Goal: Task Accomplishment & Management: Manage account settings

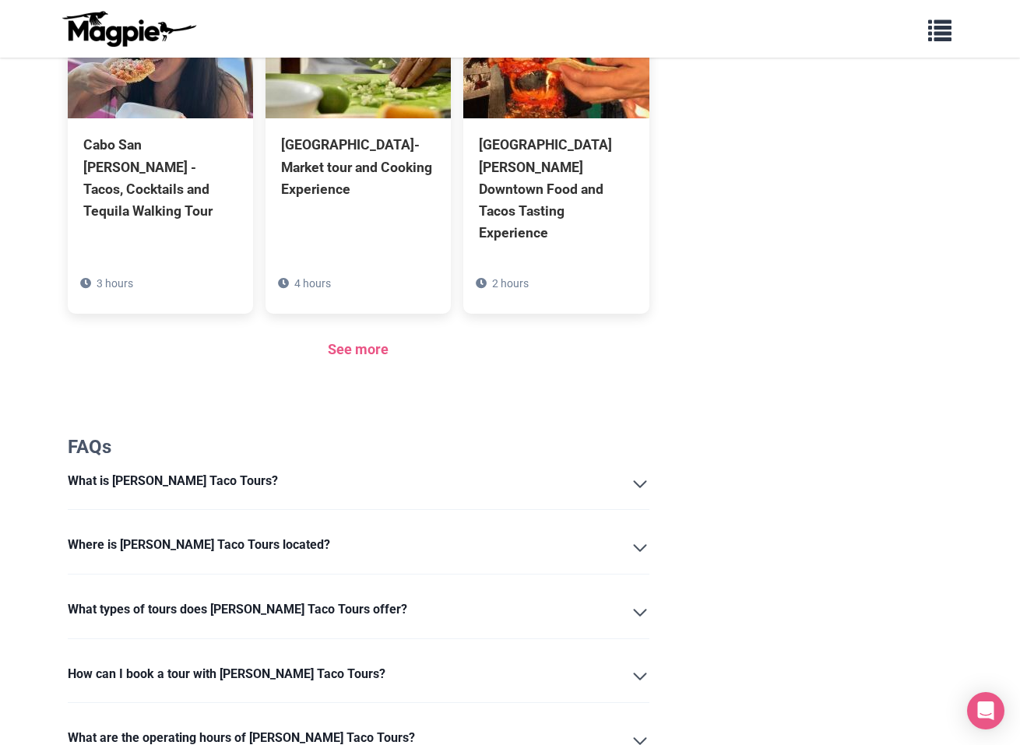
scroll to position [1232, 0]
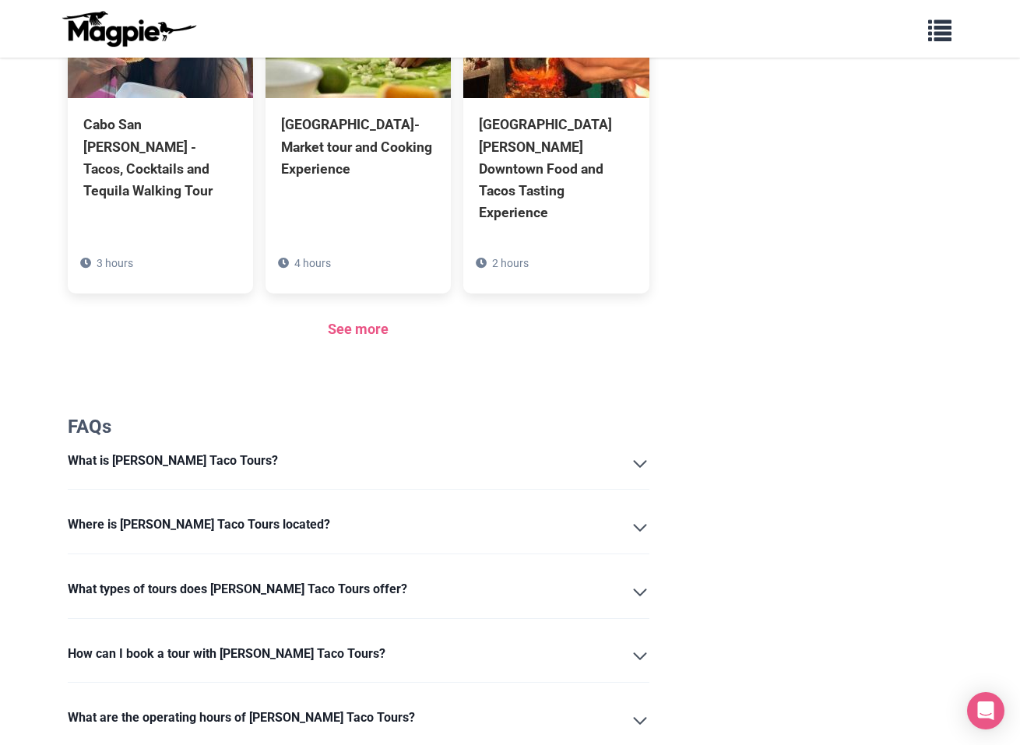
click at [635, 451] on summary "What is Juan More Taco Tours?" at bounding box center [359, 464] width 582 height 26
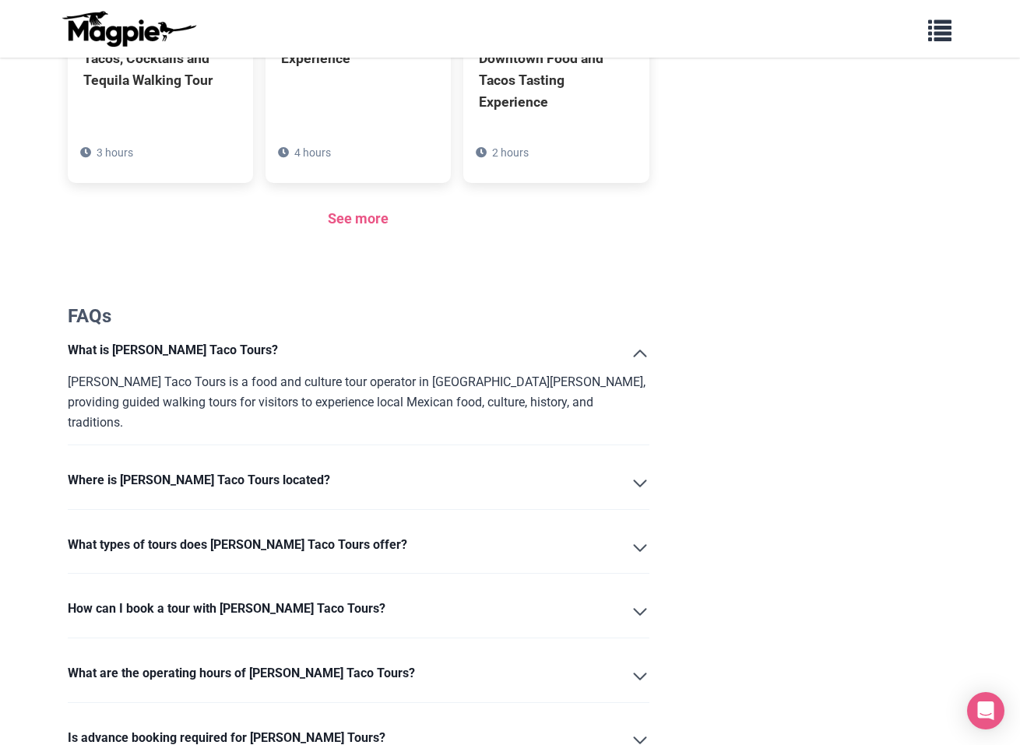
scroll to position [1371, 0]
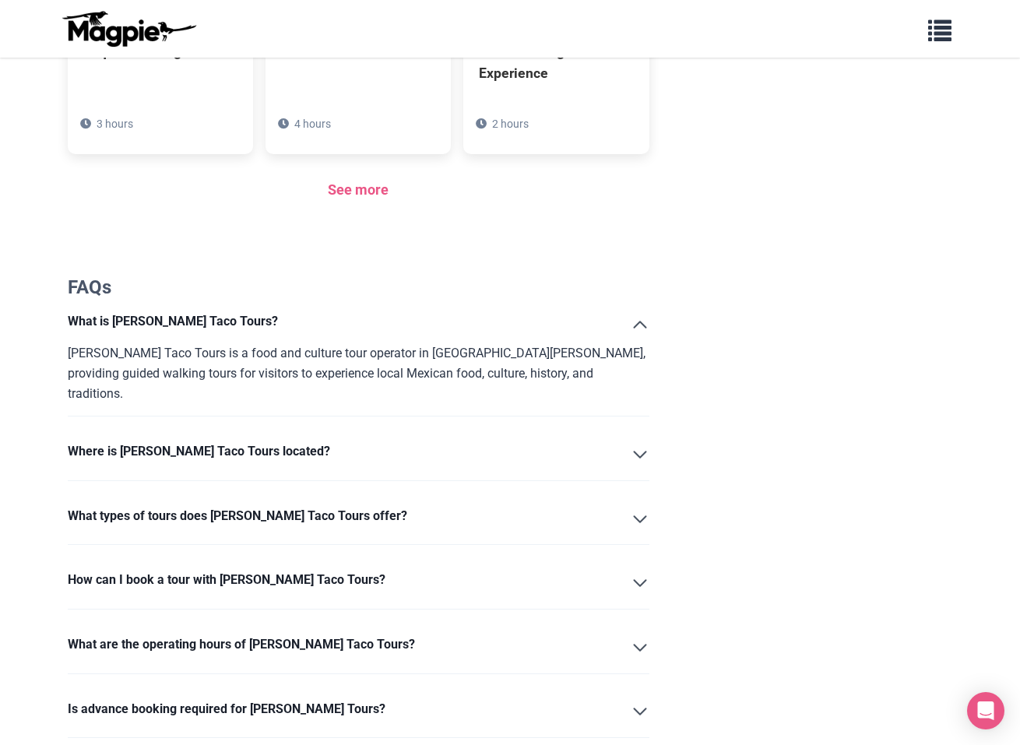
click at [638, 441] on summary "Where is Juan More Taco Tours located?" at bounding box center [359, 454] width 582 height 26
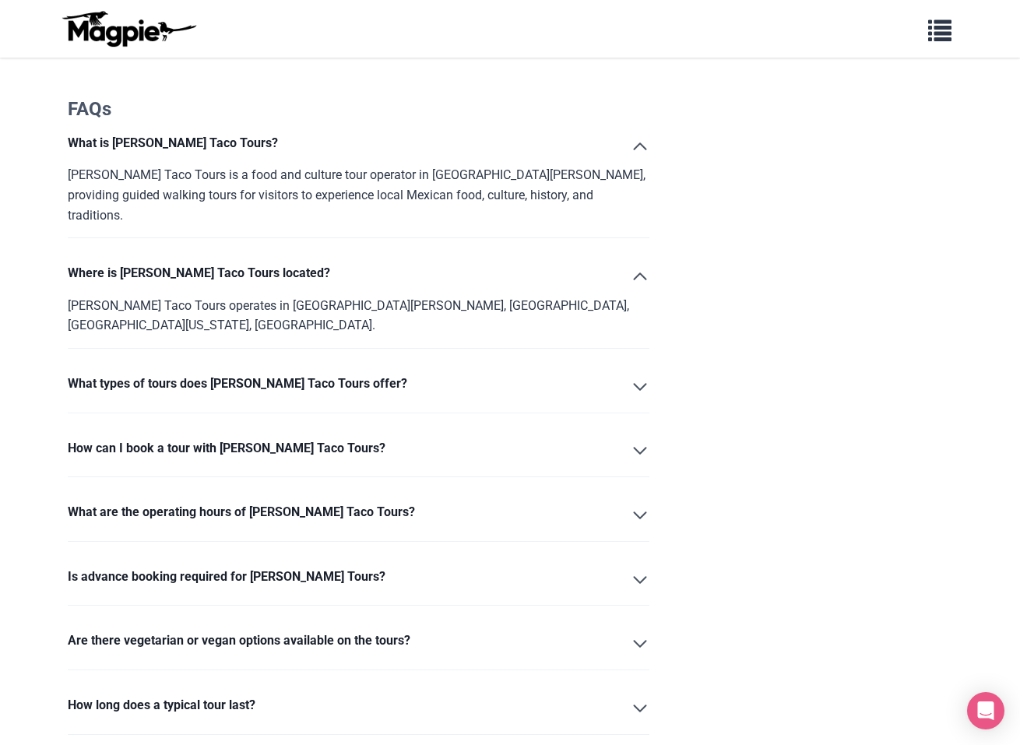
scroll to position [1553, 0]
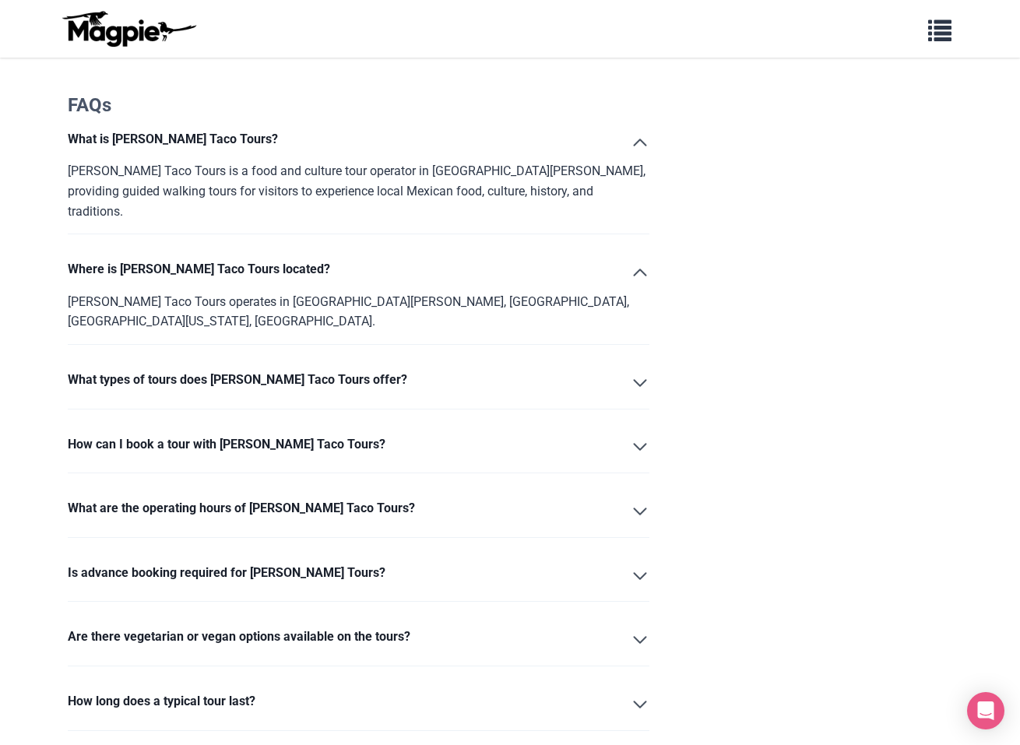
click at [638, 370] on summary "What types of tours does Juan More Taco Tours offer?" at bounding box center [359, 383] width 582 height 26
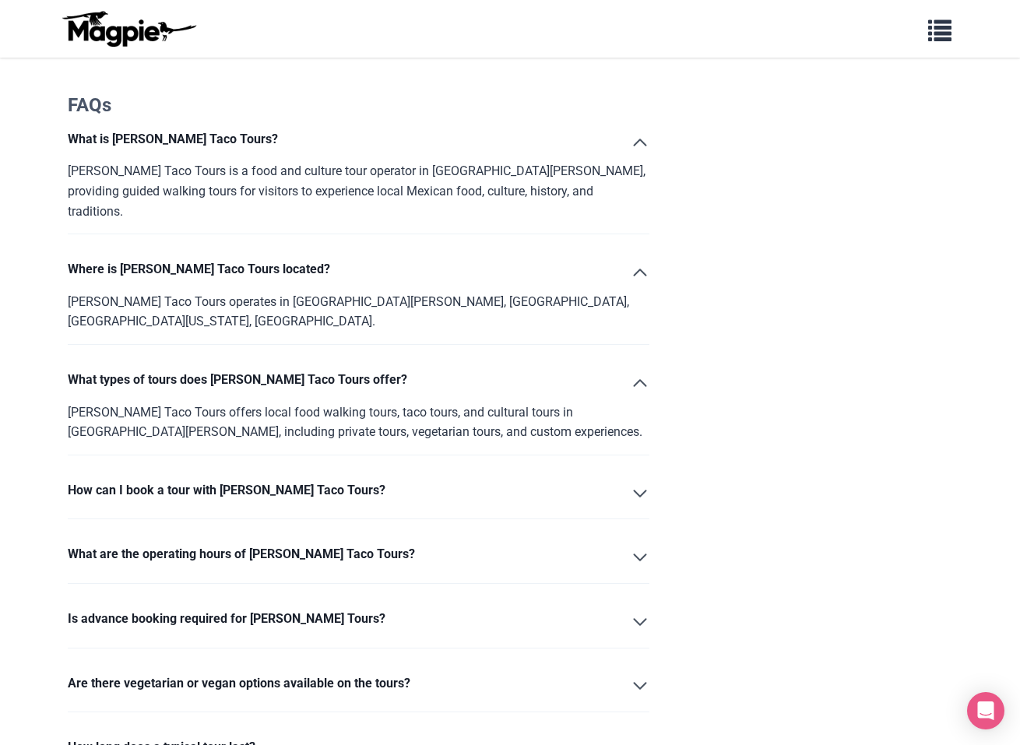
click at [629, 480] on summary "How can I book a tour with Juan More Taco Tours?" at bounding box center [359, 493] width 582 height 26
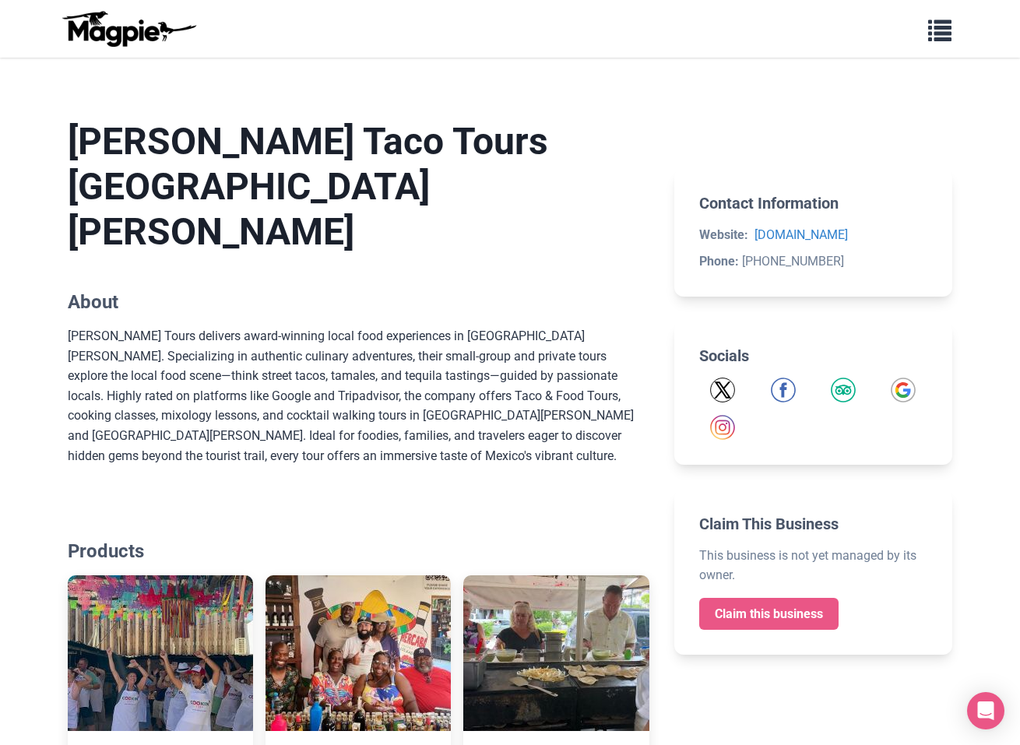
scroll to position [265, 0]
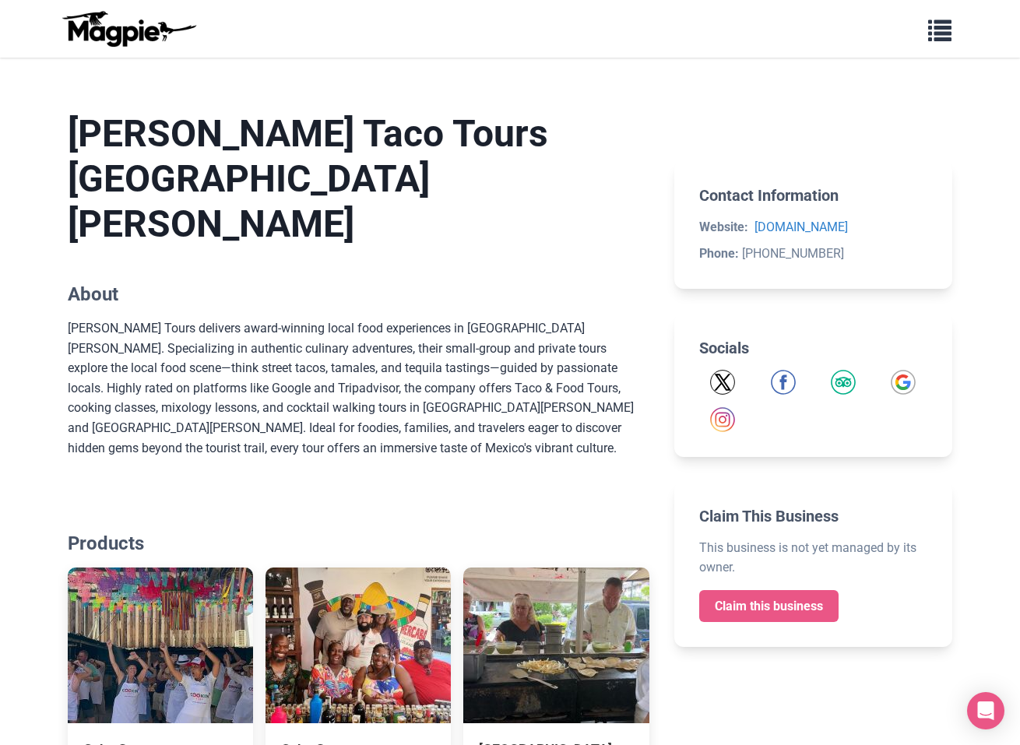
click at [786, 604] on link "Claim this business" at bounding box center [768, 606] width 139 height 33
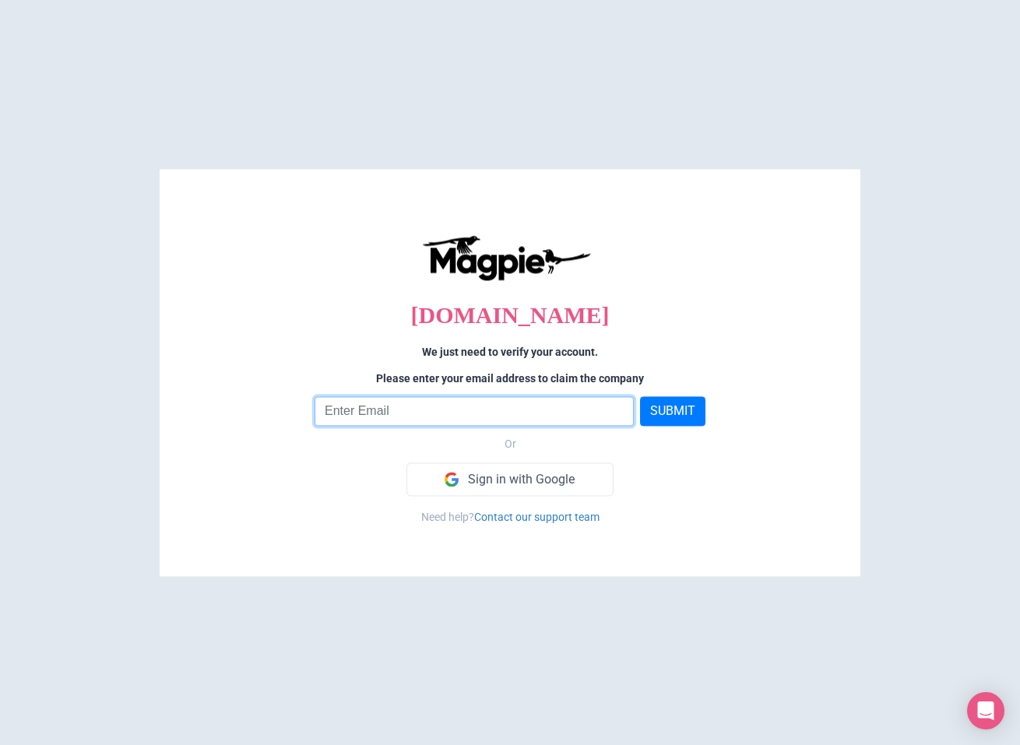
click at [488, 413] on input "email" at bounding box center [474, 412] width 319 height 30
type input "[EMAIL_ADDRESS][DOMAIN_NAME]"
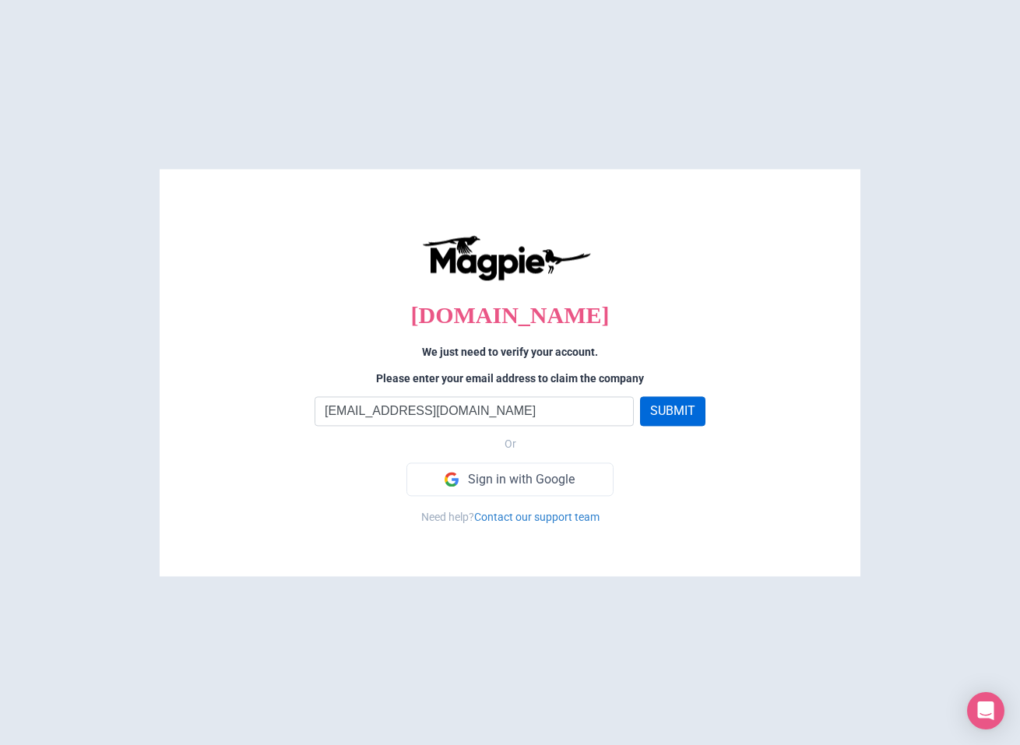
click at [690, 413] on button "SUBMIT" at bounding box center [672, 412] width 65 height 30
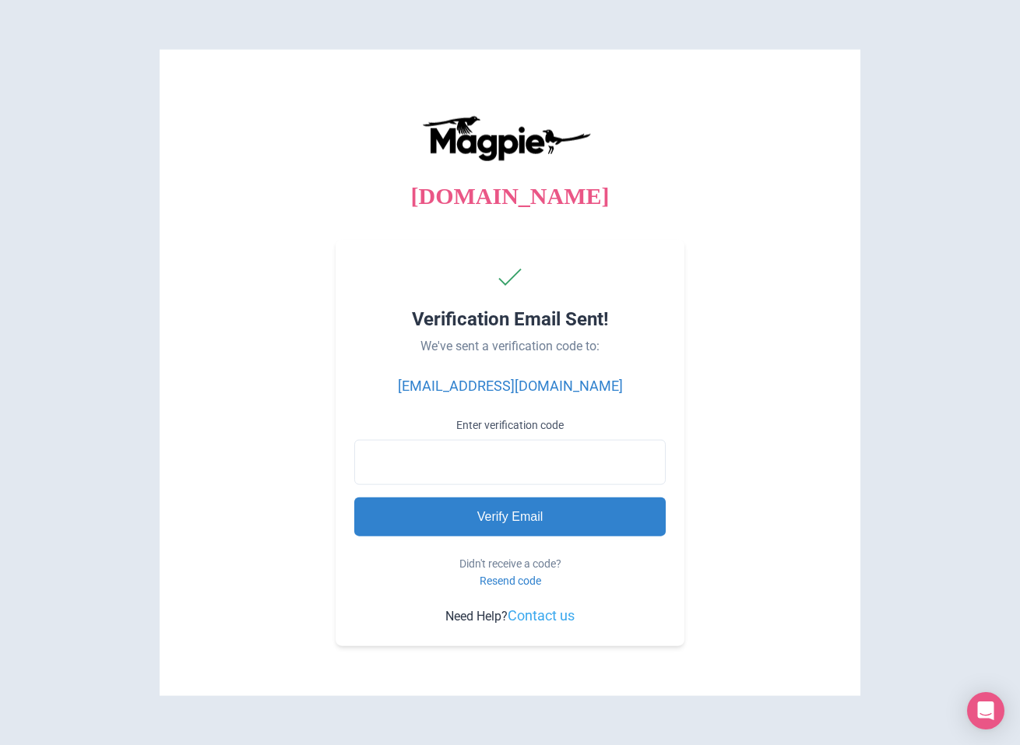
click at [557, 464] on input "Enter verification code" at bounding box center [509, 462] width 311 height 45
type input "830230"
type input "Processing..."
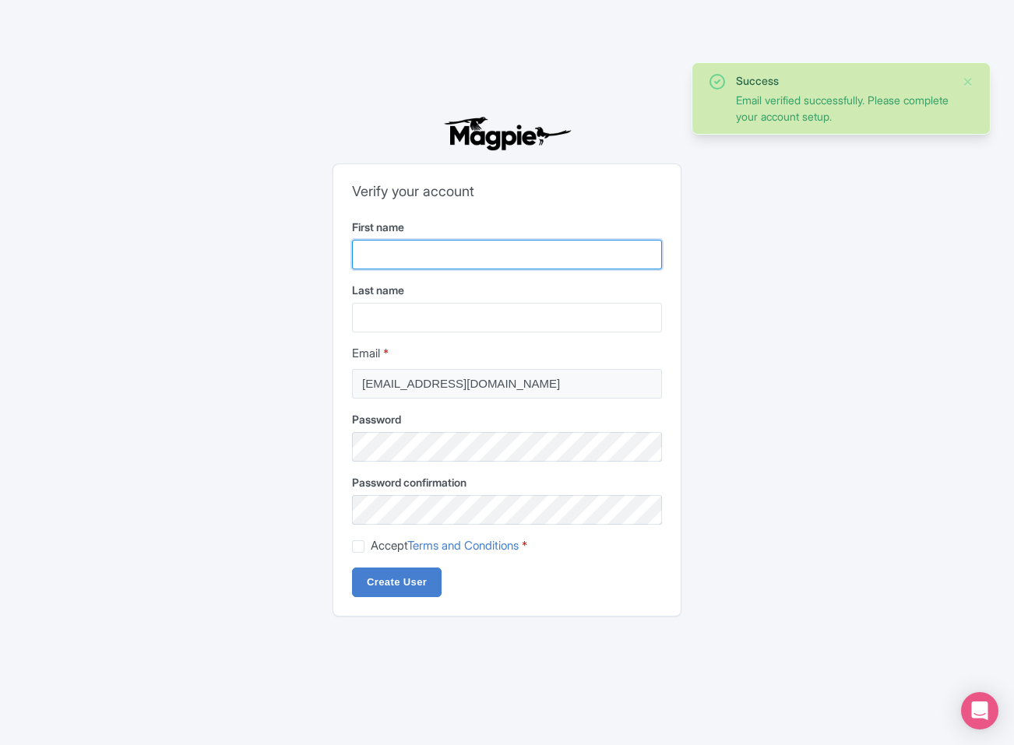
click at [479, 258] on input "First name" at bounding box center [507, 255] width 310 height 30
type input "ENRIQUE"
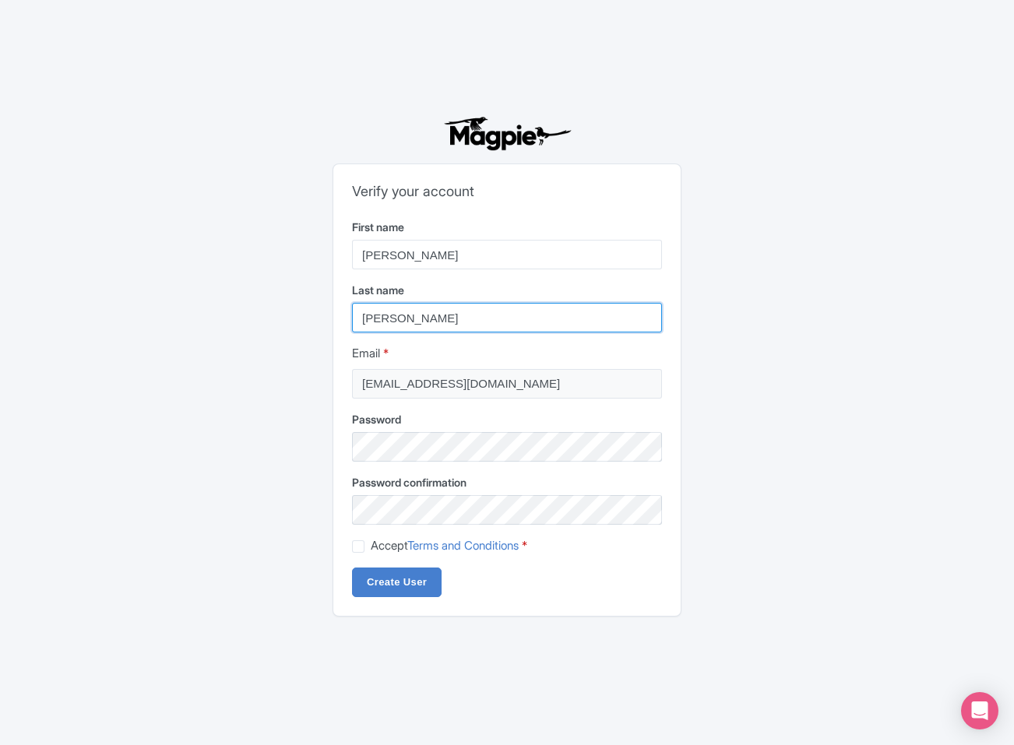
type input "CHAVELAS"
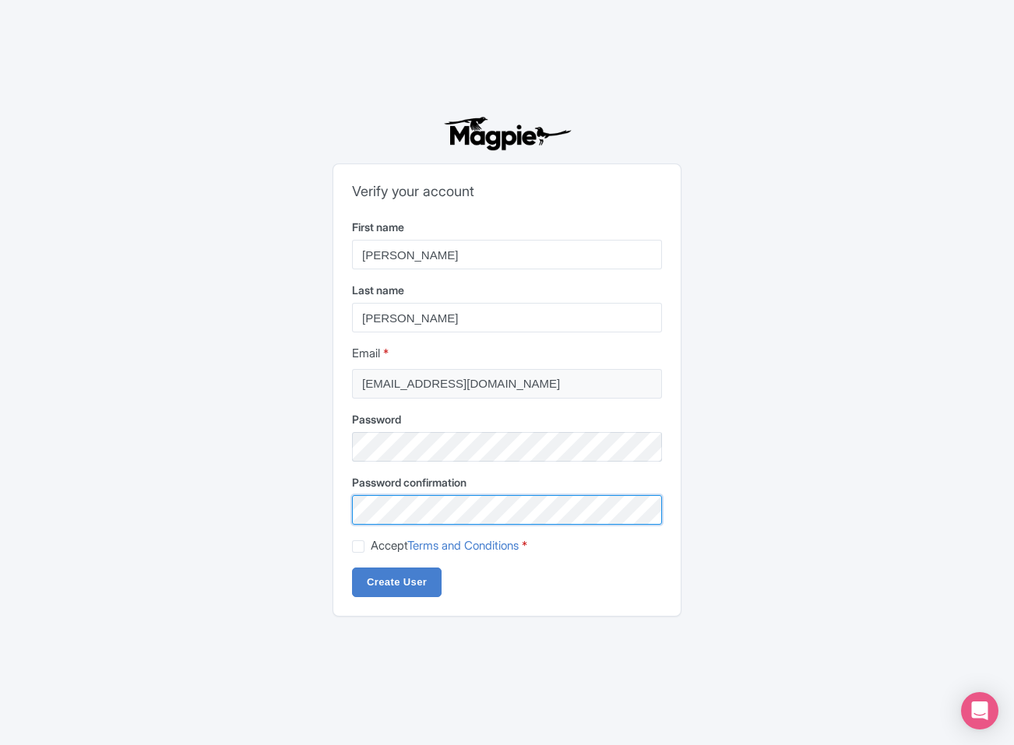
scroll to position [0, 1]
click at [371, 550] on label "Accept Terms and Conditions *" at bounding box center [449, 546] width 156 height 18
click at [371, 547] on input "Accept Terms and Conditions *" at bounding box center [376, 542] width 10 height 10
click at [371, 549] on label "Accept Terms and Conditions *" at bounding box center [449, 546] width 156 height 18
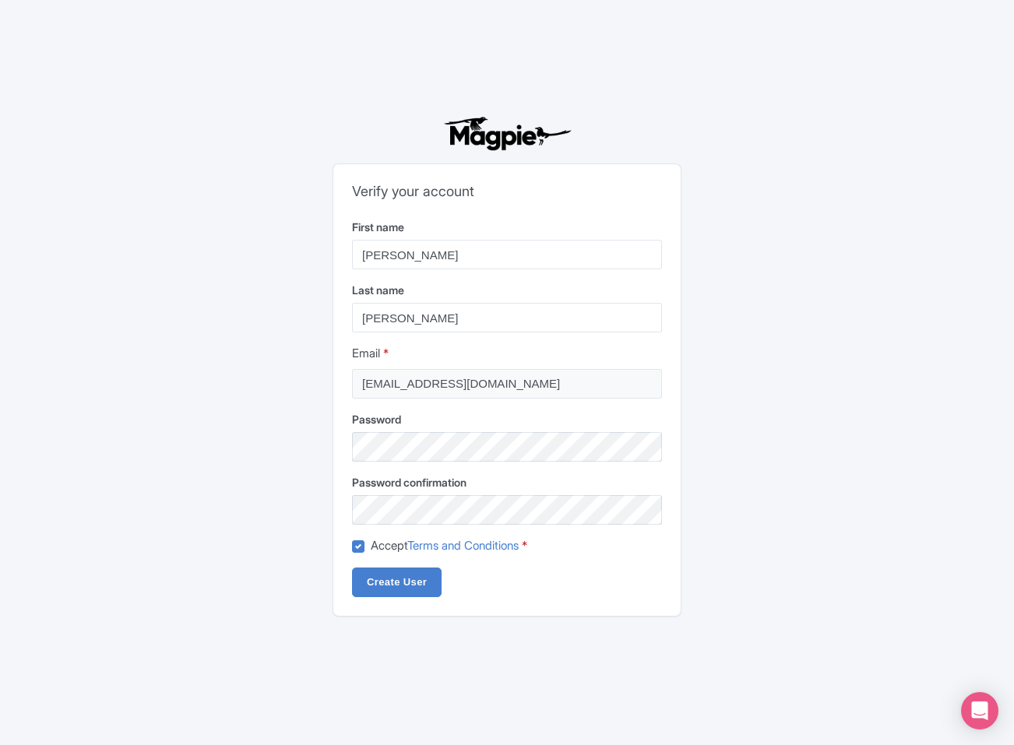
click at [371, 547] on input "Accept Terms and Conditions *" at bounding box center [376, 542] width 10 height 10
click at [371, 550] on label "Accept Terms and Conditions *" at bounding box center [449, 546] width 156 height 18
click at [371, 547] on input "Accept Terms and Conditions *" at bounding box center [376, 542] width 10 height 10
checkbox input "true"
click at [381, 583] on input "Create User" at bounding box center [397, 583] width 90 height 30
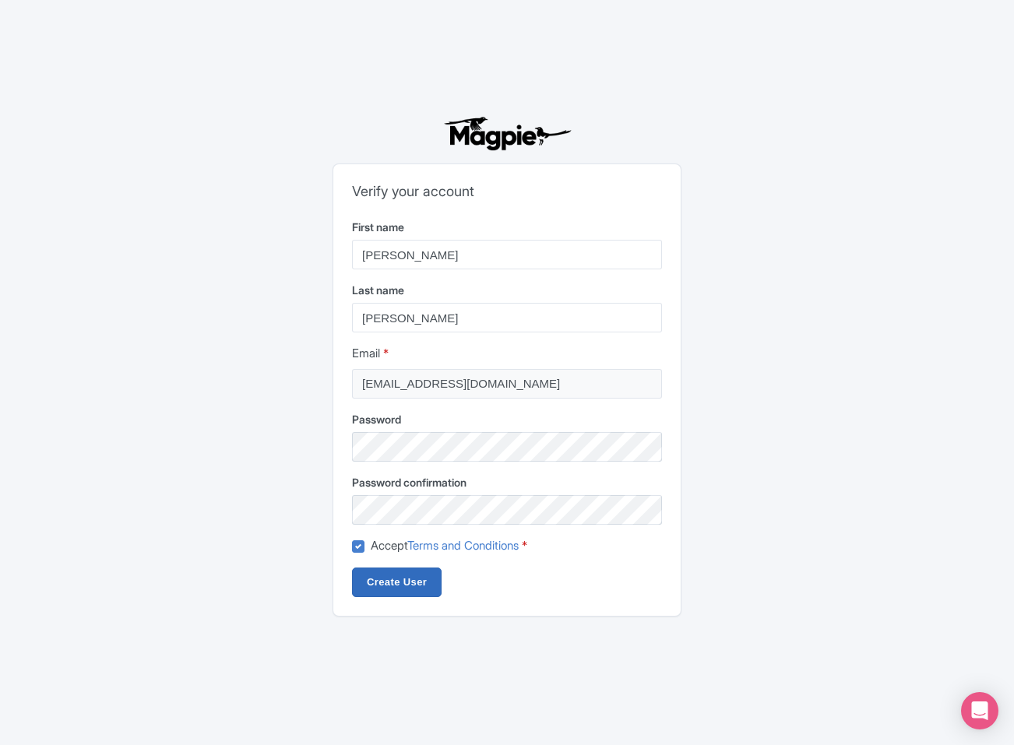
type input "Creating..."
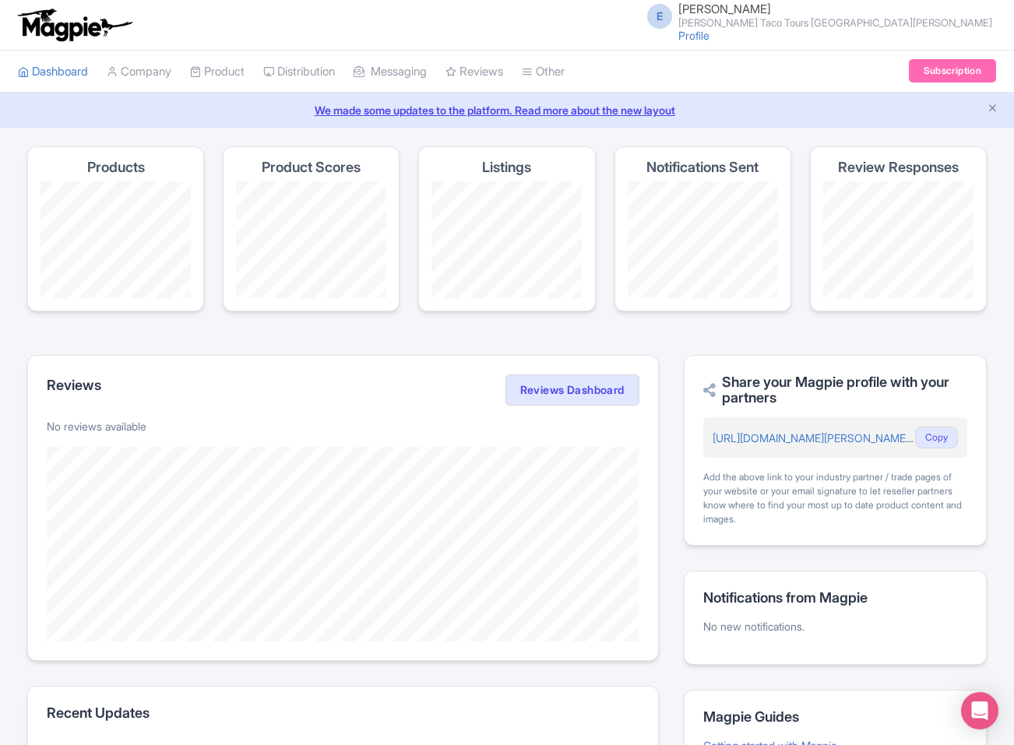
scroll to position [-2, 0]
click at [962, 76] on link "Subscription" at bounding box center [952, 70] width 87 height 23
click at [950, 73] on link "Subscription" at bounding box center [952, 70] width 87 height 23
click at [138, 71] on link "Company" at bounding box center [139, 72] width 65 height 43
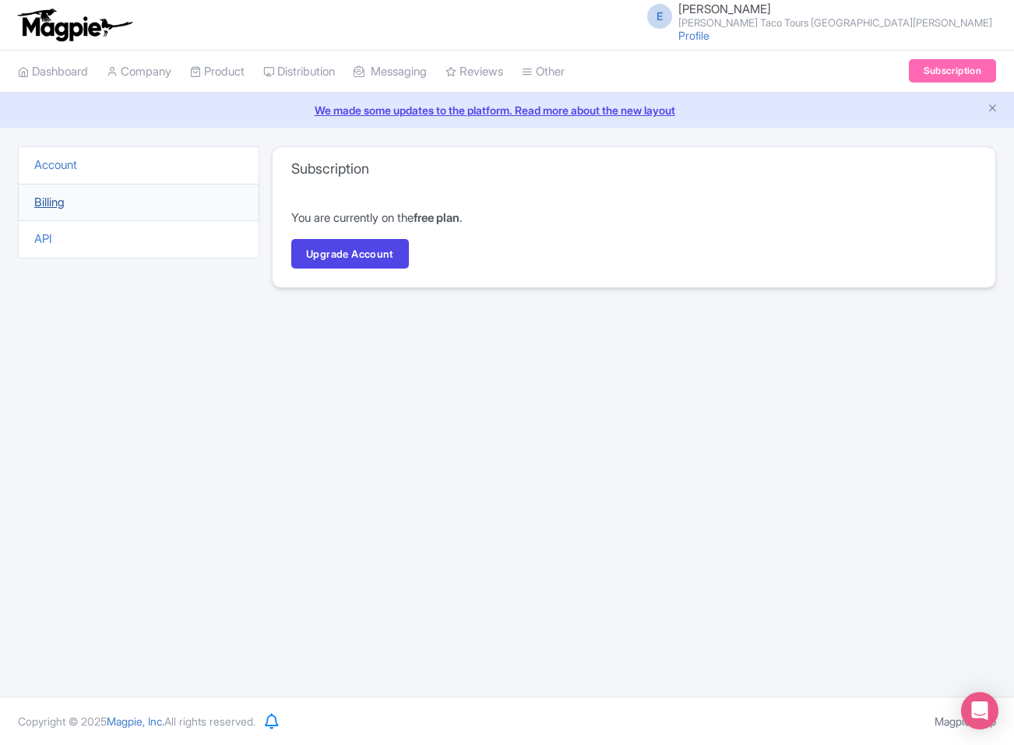
click at [54, 205] on link "Billing" at bounding box center [49, 202] width 30 height 15
click at [343, 255] on link "Upgrade Account" at bounding box center [350, 254] width 118 height 30
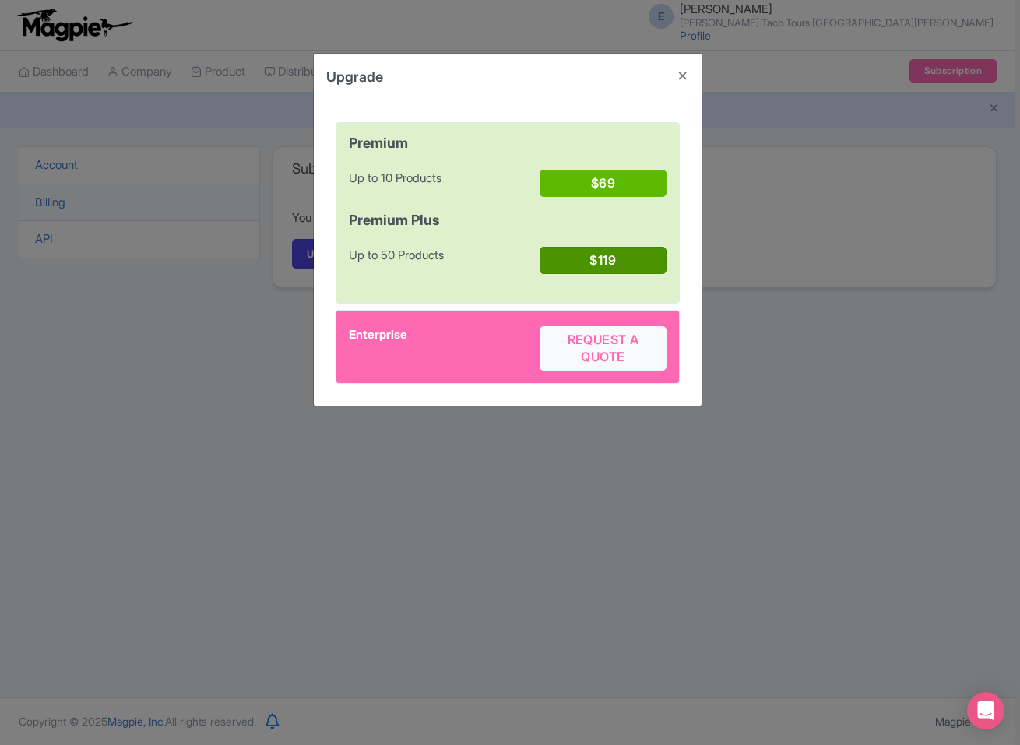
click at [603, 249] on button "$119" at bounding box center [603, 260] width 127 height 27
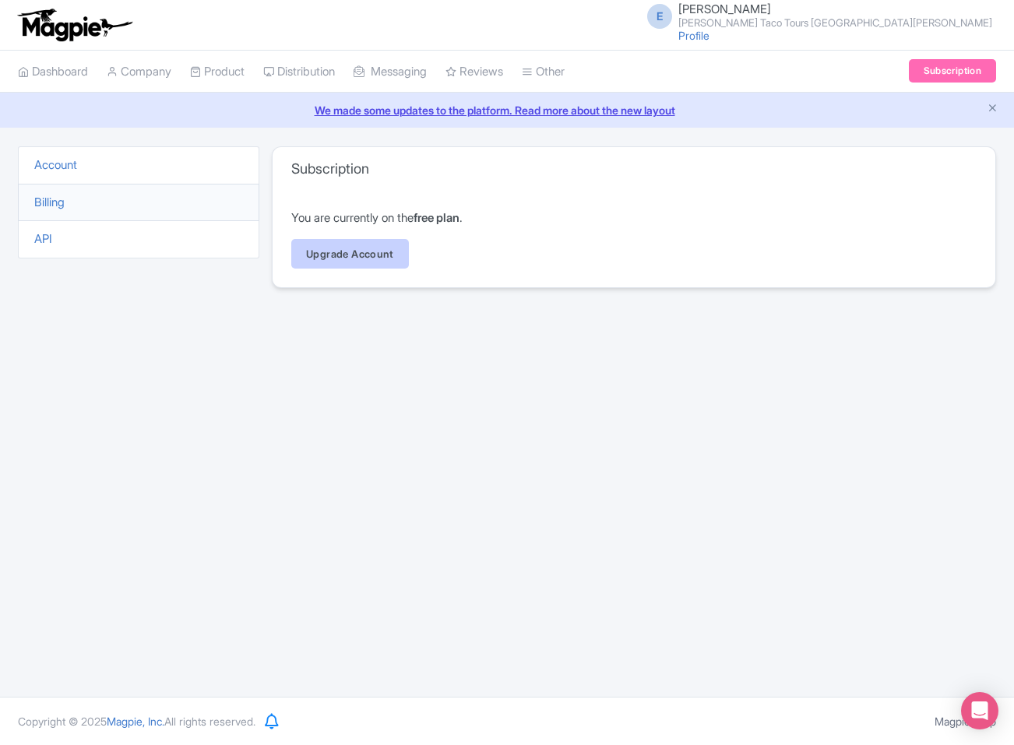
click at [371, 262] on link "Upgrade Account" at bounding box center [350, 254] width 118 height 30
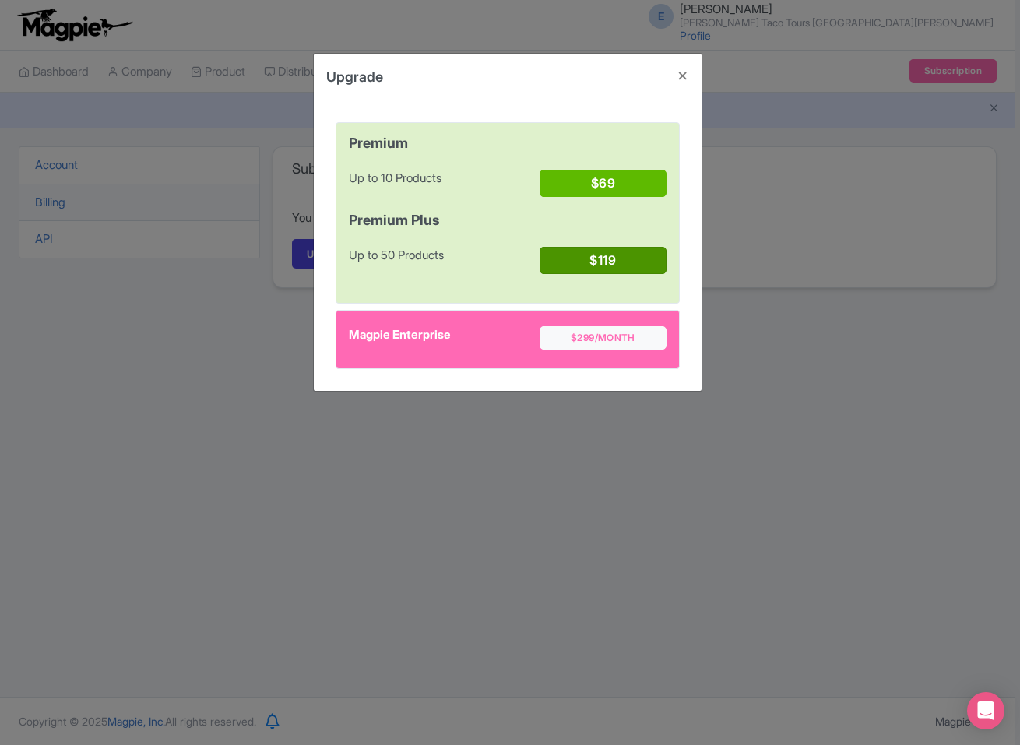
click at [629, 255] on button "$119" at bounding box center [603, 260] width 127 height 27
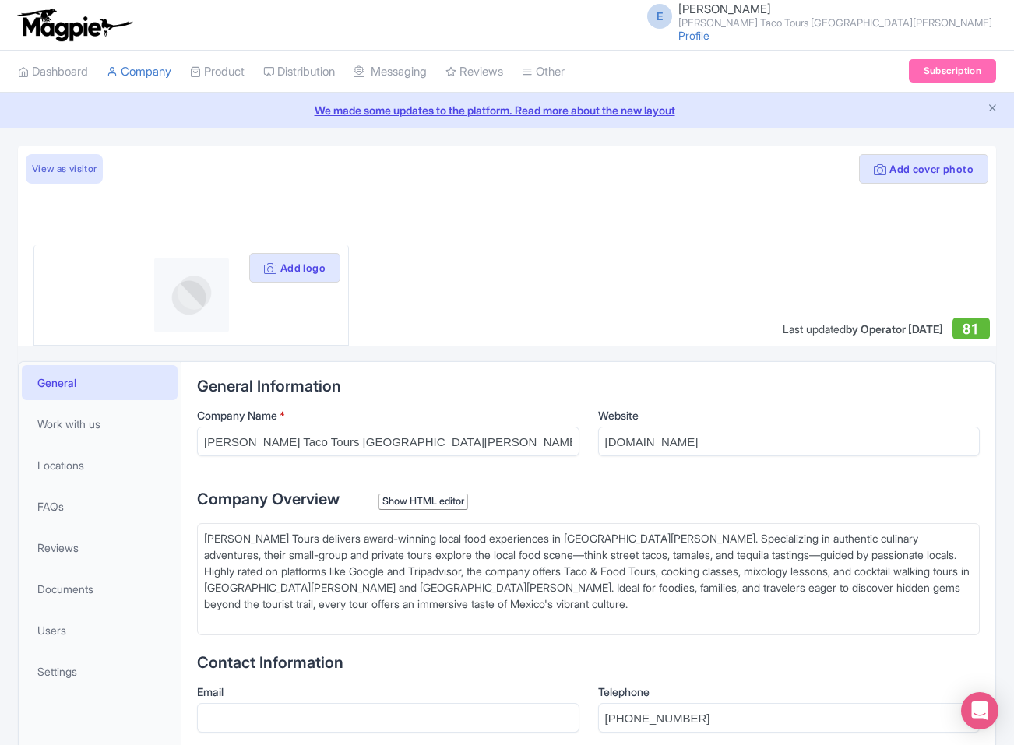
click at [881, 18] on small "[PERSON_NAME] Taco Tours [GEOGRAPHIC_DATA][PERSON_NAME]" at bounding box center [835, 23] width 314 height 10
click at [903, 69] on link "Users" at bounding box center [917, 74] width 148 height 24
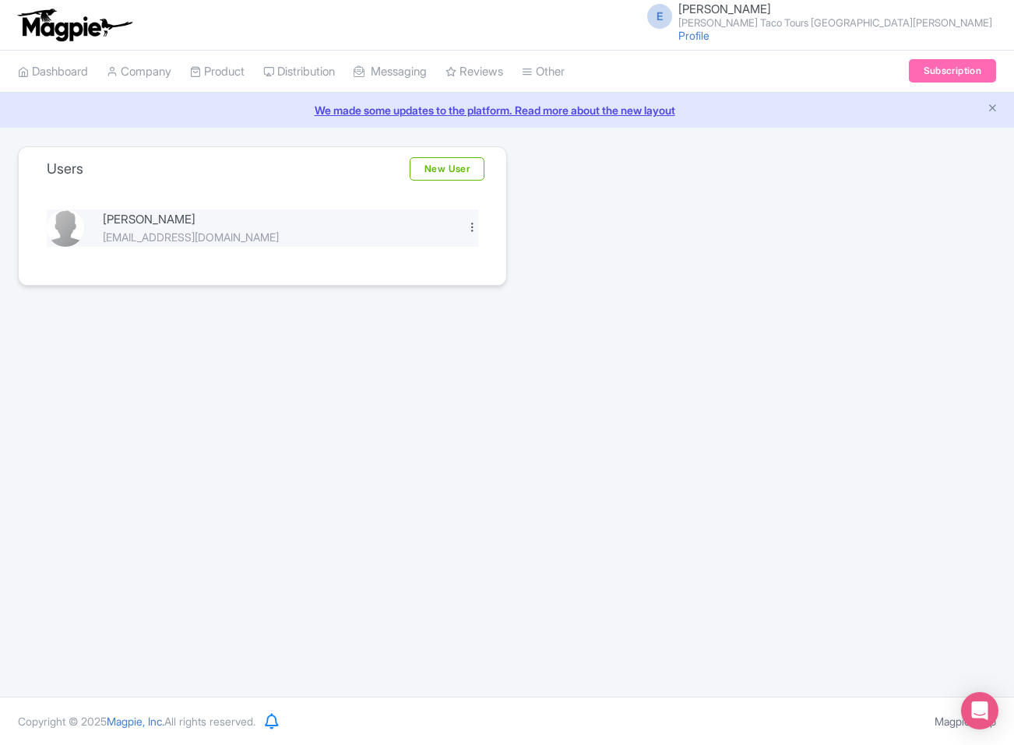
click at [473, 227] on div at bounding box center [472, 227] width 12 height 12
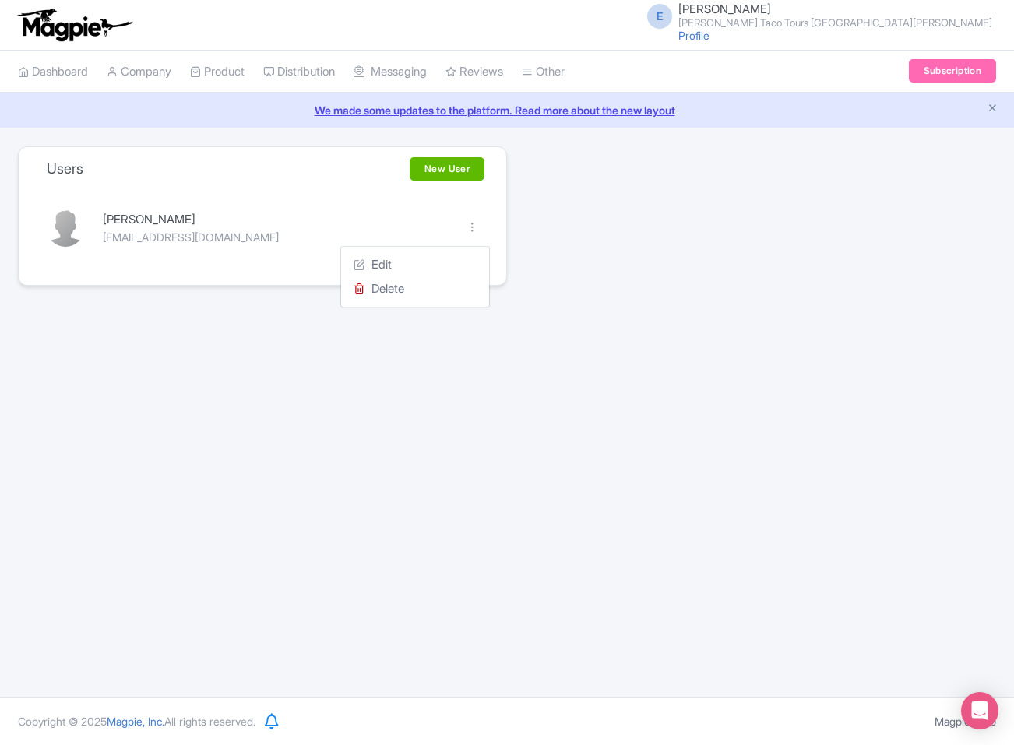
click at [445, 167] on link "New User" at bounding box center [447, 168] width 75 height 23
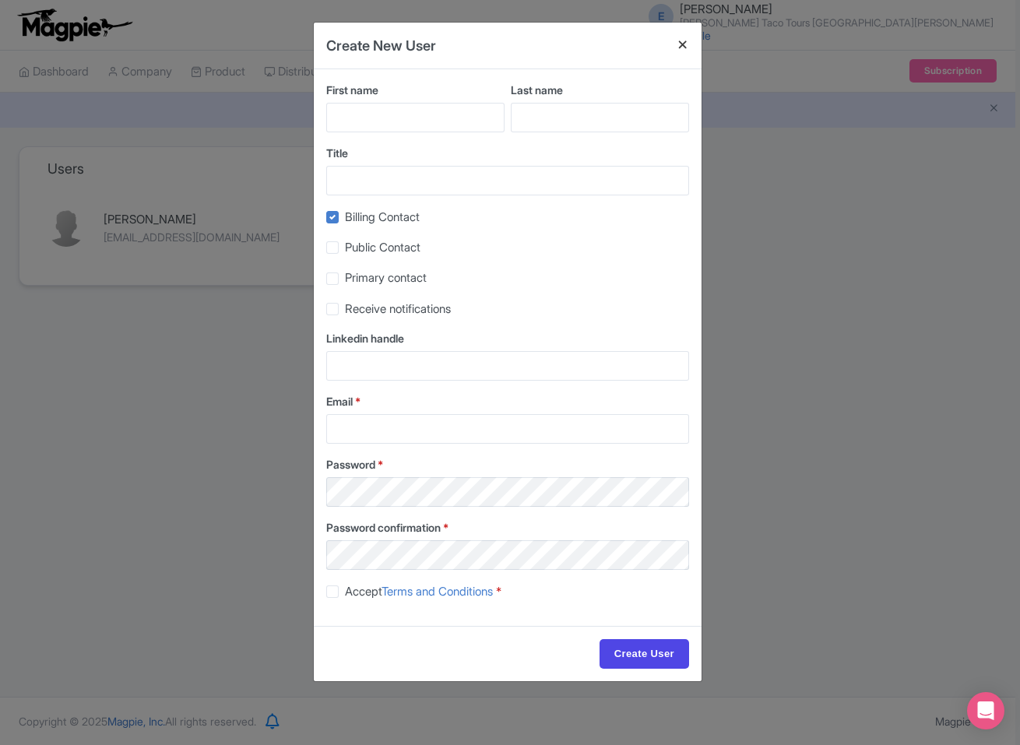
click at [683, 40] on button "Close" at bounding box center [682, 45] width 37 height 44
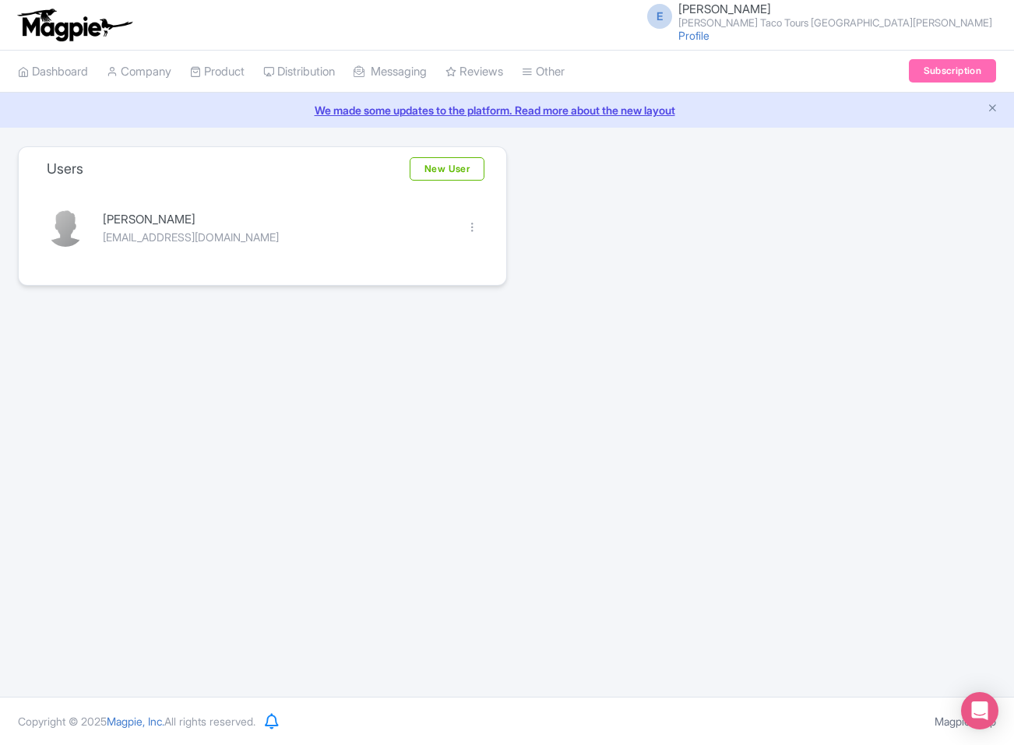
click at [672, 18] on span "E" at bounding box center [659, 16] width 25 height 25
click at [883, 97] on link "Settings" at bounding box center [917, 98] width 148 height 24
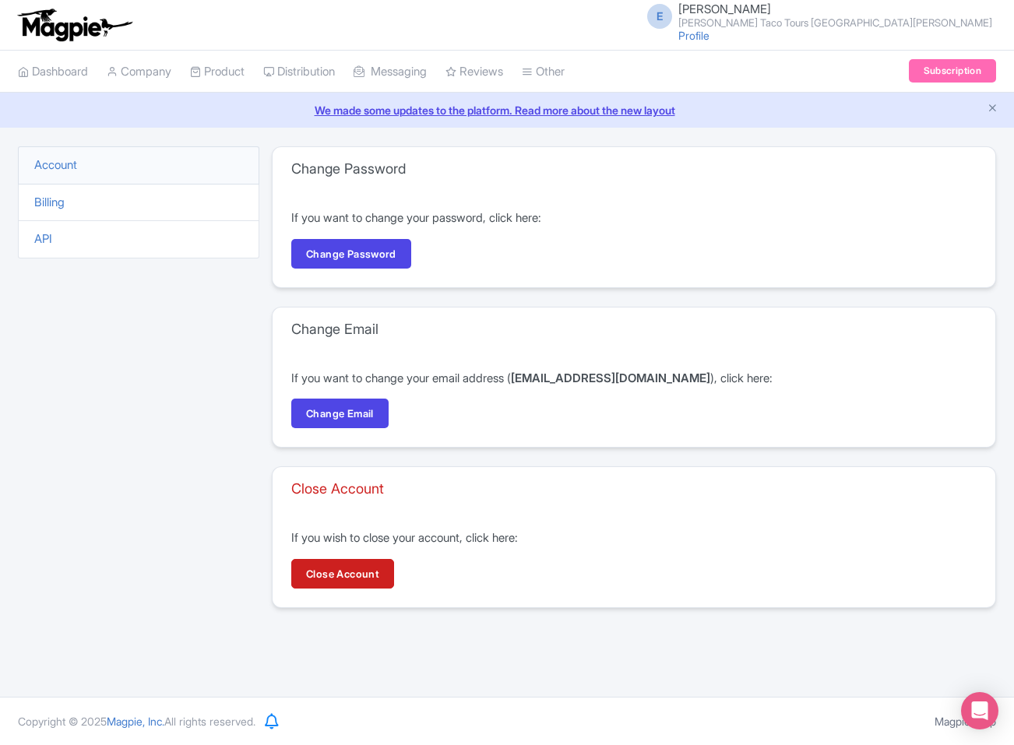
click at [135, 156] on li "Account" at bounding box center [138, 165] width 241 height 38
click at [71, 168] on link "Account" at bounding box center [55, 164] width 43 height 15
click at [75, 162] on link "Account" at bounding box center [55, 164] width 43 height 15
click at [990, 105] on icon "Close announcement" at bounding box center [992, 108] width 12 height 12
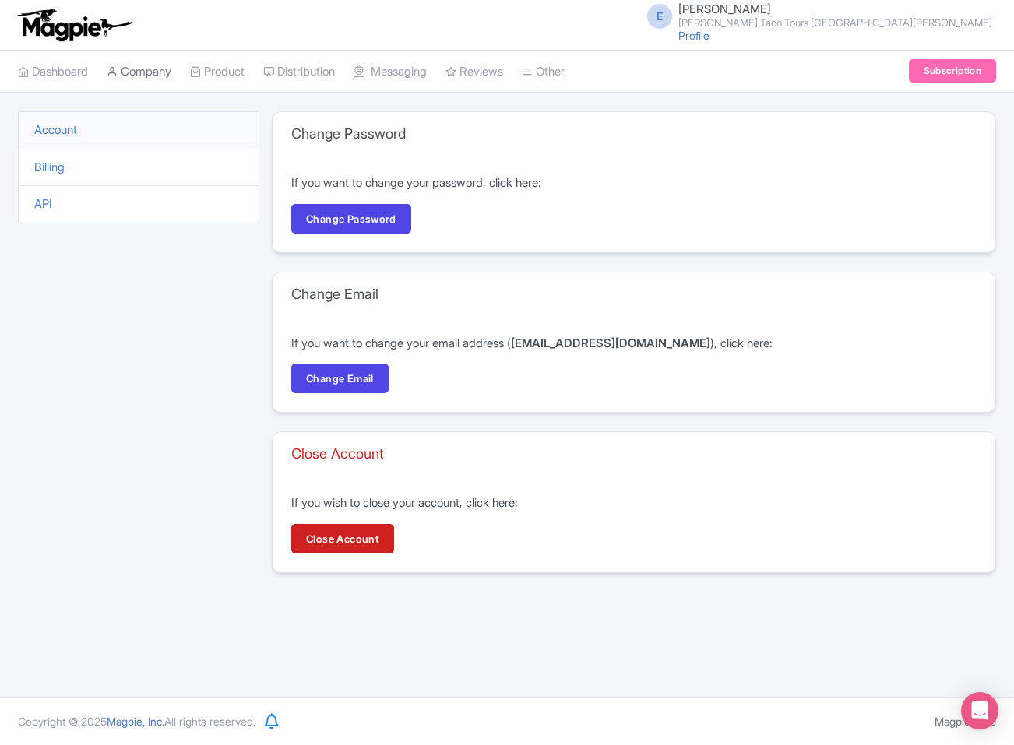
click at [145, 83] on link "Company" at bounding box center [139, 72] width 65 height 43
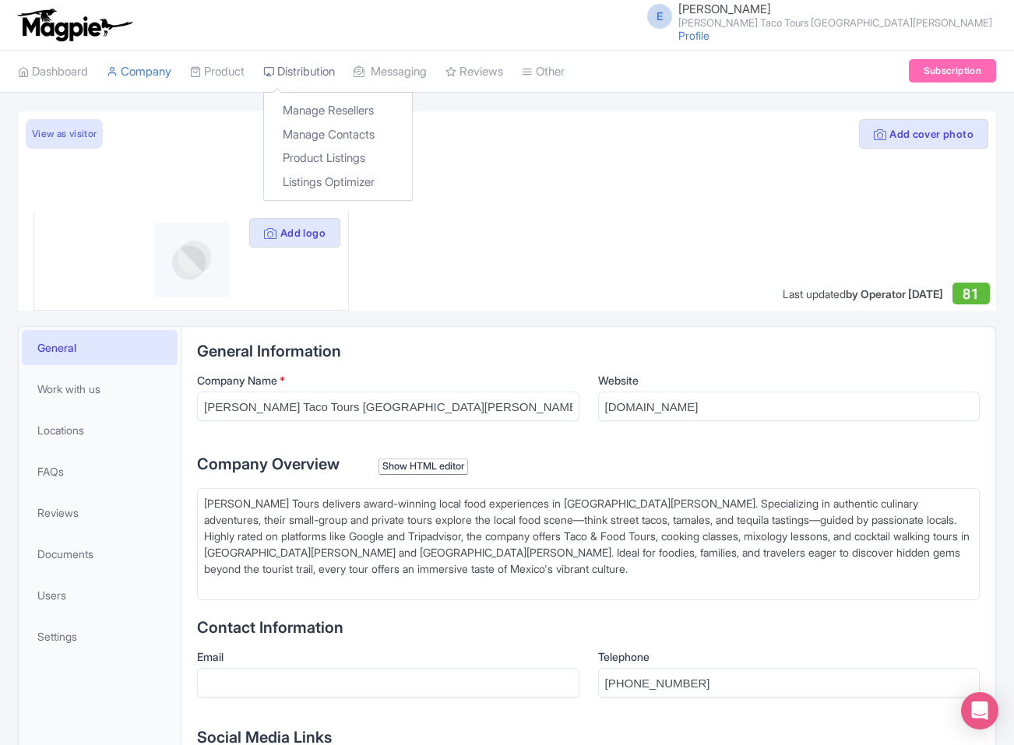
scroll to position [0, 2]
click at [319, 111] on link "Manage Resellers" at bounding box center [338, 111] width 148 height 24
